Goal: Entertainment & Leisure: Consume media (video, audio)

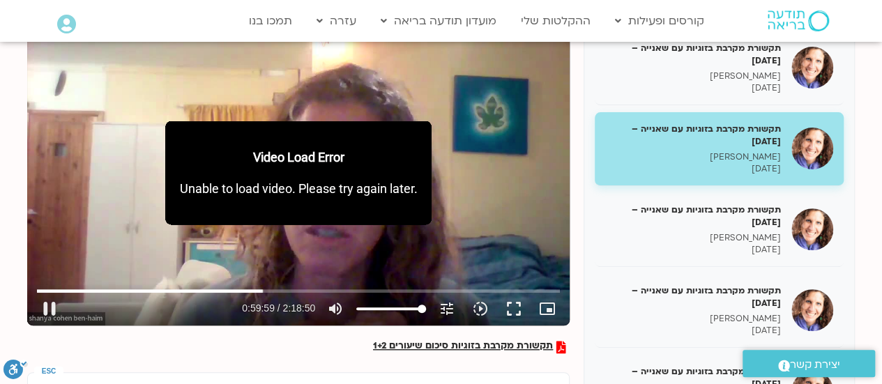
type input "3599.290792"
